Goal: Navigation & Orientation: Find specific page/section

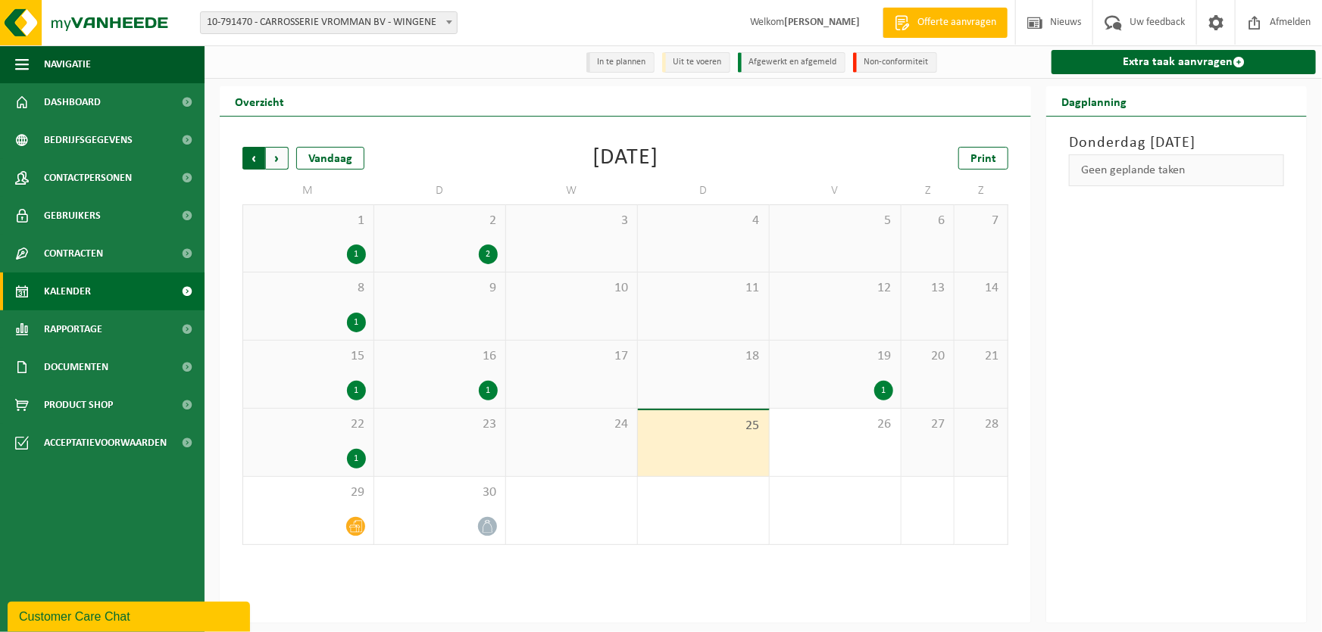
click at [280, 161] on span "Volgende" at bounding box center [277, 158] width 23 height 23
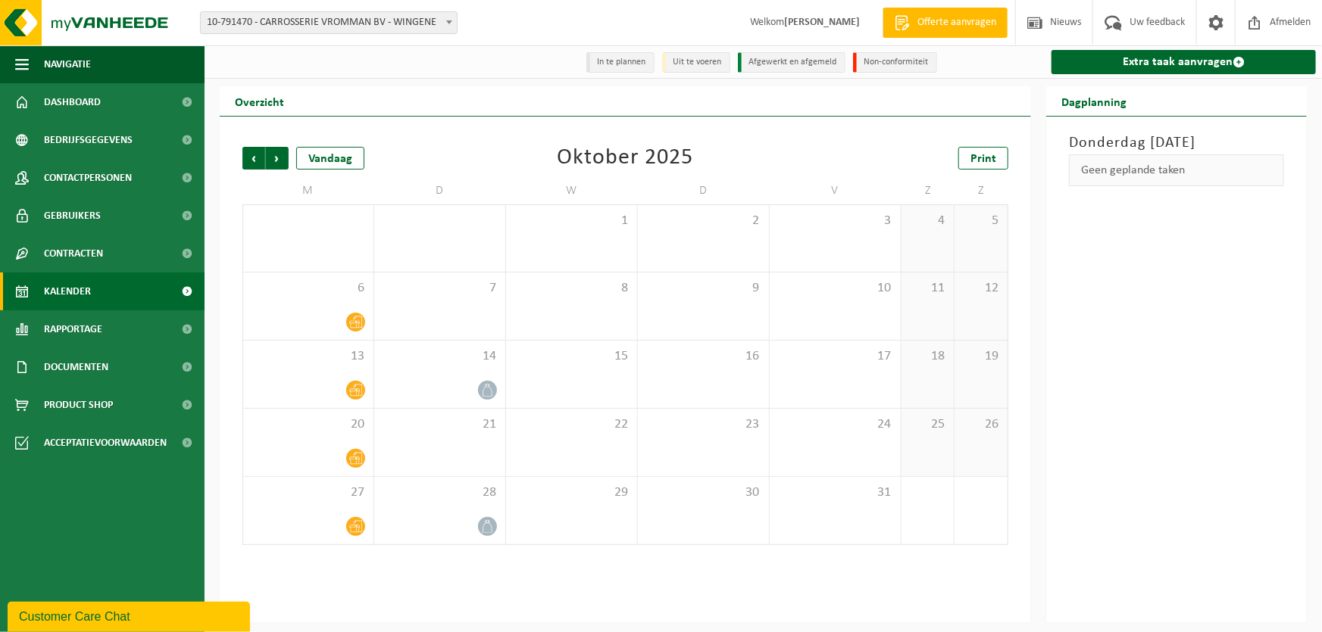
click at [250, 160] on span "Vorige" at bounding box center [253, 158] width 23 height 23
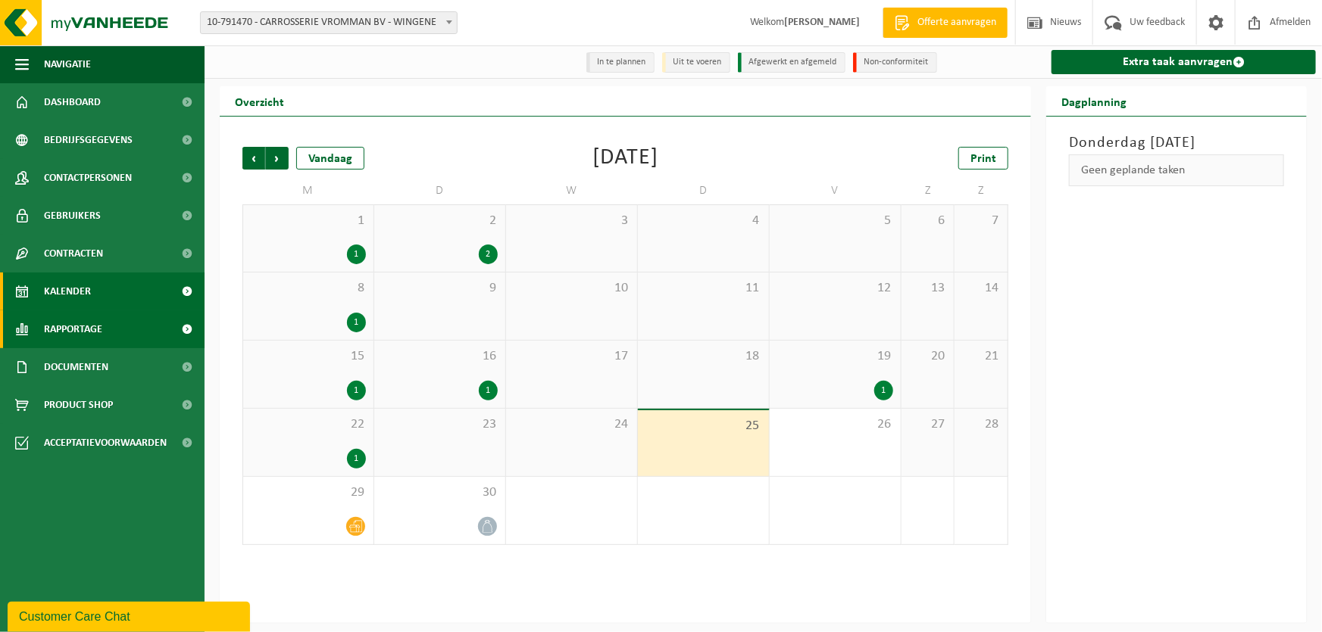
click at [74, 325] on span "Rapportage" at bounding box center [73, 330] width 58 height 38
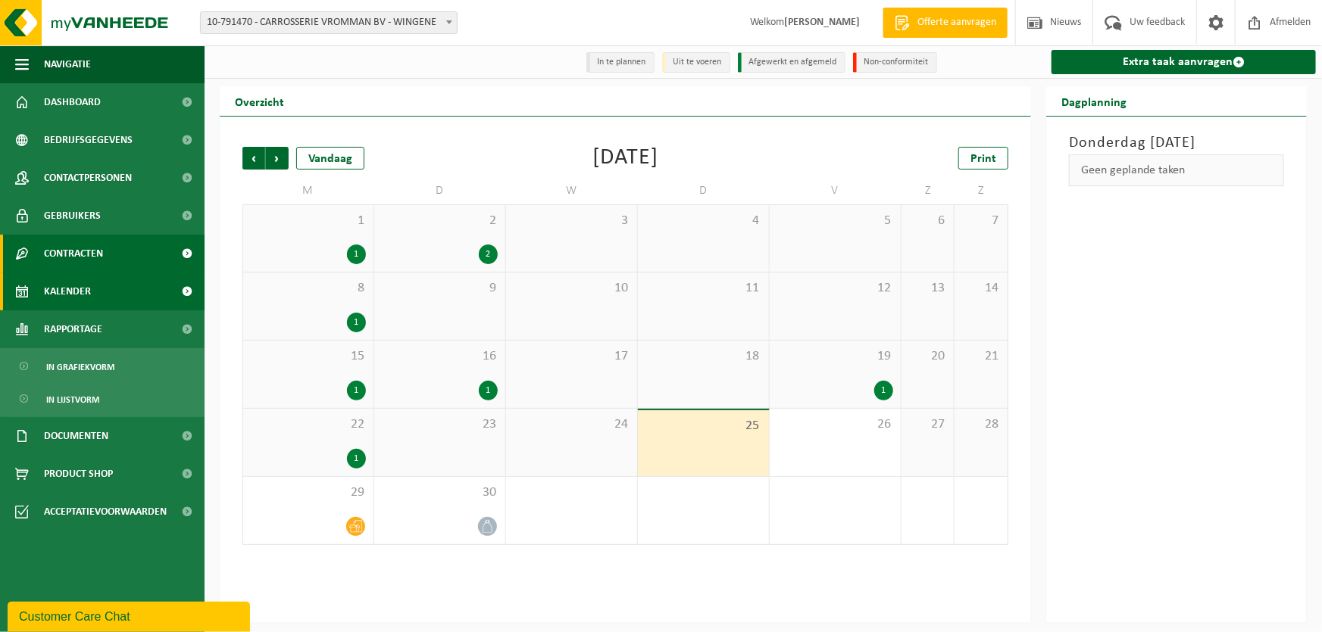
click at [108, 252] on link "Contracten" at bounding box center [102, 254] width 205 height 38
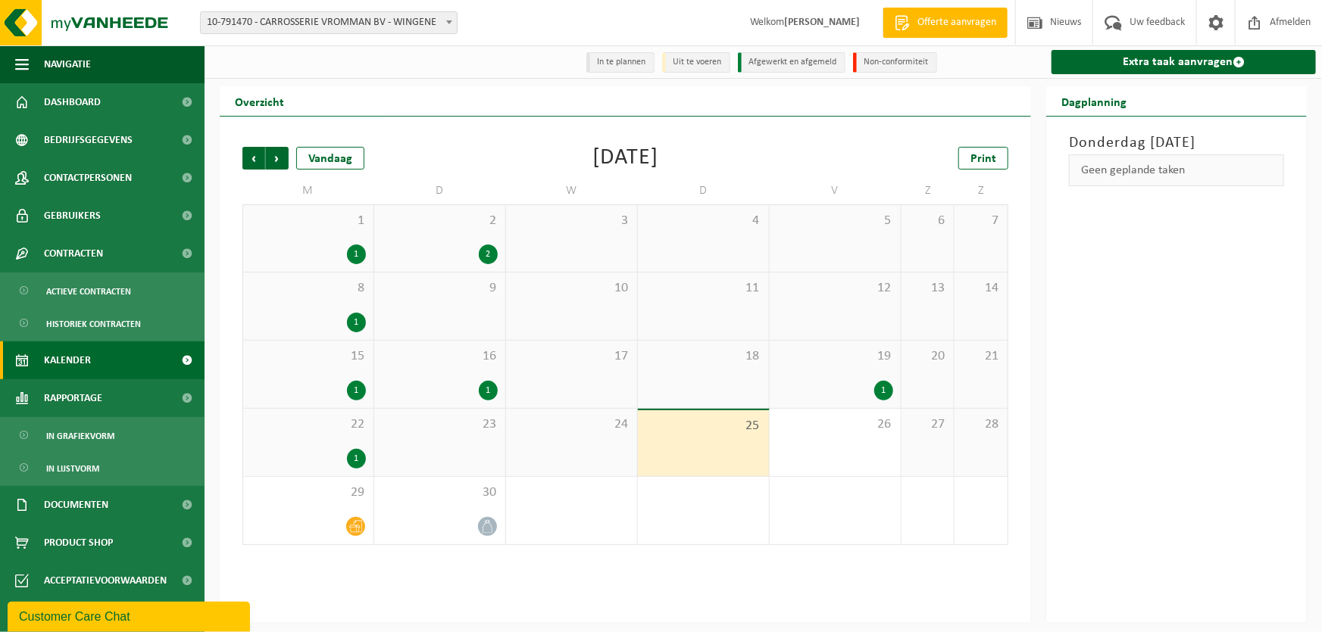
click at [92, 369] on link "Kalender" at bounding box center [102, 361] width 205 height 38
